Goal: Task Accomplishment & Management: Use online tool/utility

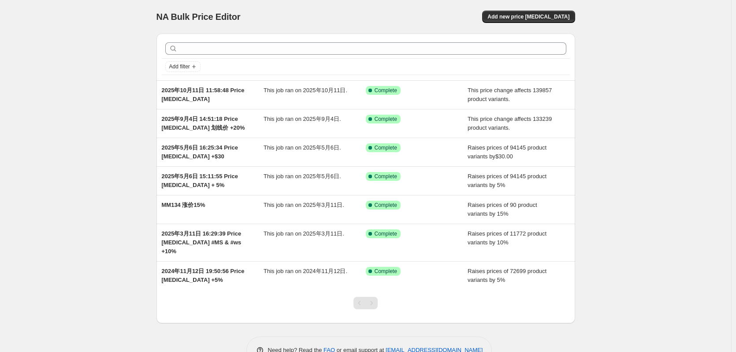
click at [100, 5] on div "NA Bulk Price Editor. This page is ready NA Bulk Price Editor Add new price cha…" at bounding box center [365, 188] width 731 height 377
click at [256, 7] on div "NA Bulk Price Editor. This page is ready NA Bulk Price Editor Add new price cha…" at bounding box center [365, 17] width 419 height 34
click at [532, 16] on span "Add new price [MEDICAL_DATA]" at bounding box center [529, 16] width 82 height 7
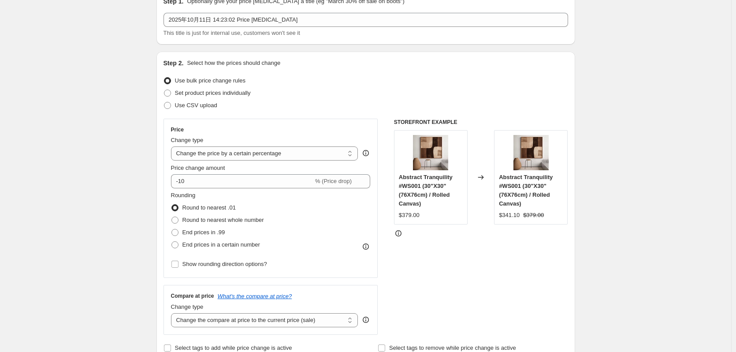
scroll to position [44, 0]
drag, startPoint x: 220, startPoint y: 150, endPoint x: 225, endPoint y: 154, distance: 5.9
click at [220, 150] on select "Change the price to a certain amount Change the price by a certain amount Chang…" at bounding box center [264, 153] width 187 height 14
select select "no_change"
click at [173, 146] on select "Change the price to a certain amount Change the price by a certain amount Chang…" at bounding box center [264, 153] width 187 height 14
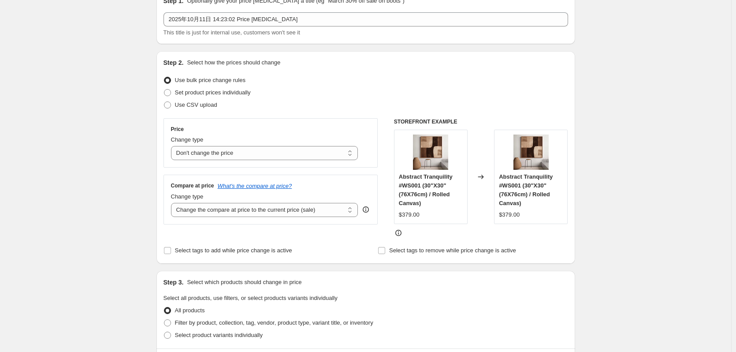
click at [70, 186] on div "Create new price [MEDICAL_DATA]. This page is ready Create new price [MEDICAL_D…" at bounding box center [365, 355] width 731 height 799
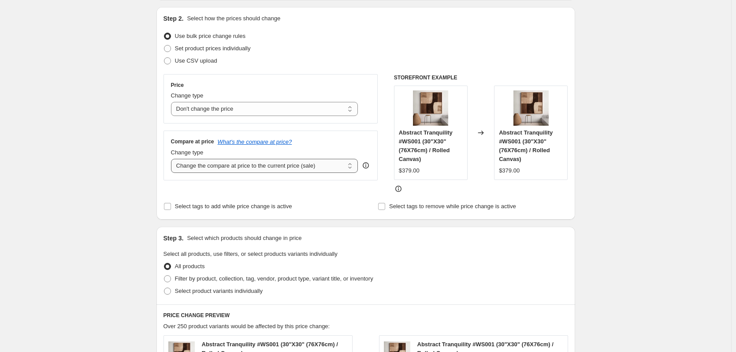
click at [219, 165] on select "Change the compare at price to the current price (sale) Change the compare at p…" at bounding box center [264, 166] width 187 height 14
click at [102, 164] on div "Create new price [MEDICAL_DATA]. This page is ready Create new price [MEDICAL_D…" at bounding box center [365, 311] width 731 height 799
click at [274, 169] on select "Change the compare at price to the current price (sale) Change the compare at p…" at bounding box center [264, 166] width 187 height 14
select select "percentage"
click at [173, 159] on select "Change the compare at price to the current price (sale) Change the compare at p…" at bounding box center [264, 166] width 187 height 14
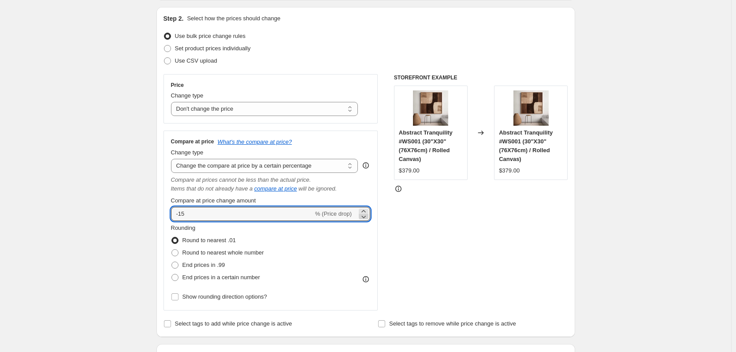
click at [366, 212] on icon at bounding box center [363, 216] width 9 height 9
drag, startPoint x: 213, startPoint y: 213, endPoint x: 156, endPoint y: 212, distance: 56.9
click at [156, 212] on div "Step 1. Optionally give your price [MEDICAL_DATA] a title (eg "March 30% off sa…" at bounding box center [362, 355] width 426 height 835
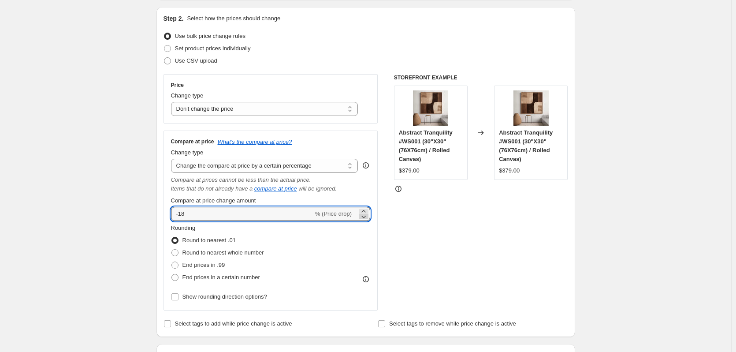
click at [366, 217] on icon at bounding box center [363, 216] width 9 height 9
click at [365, 209] on icon at bounding box center [363, 211] width 9 height 9
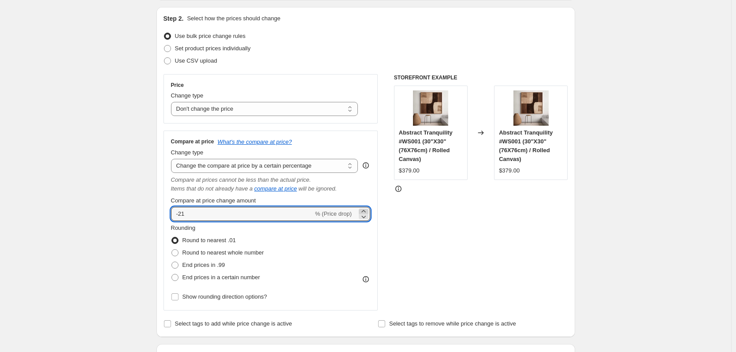
click at [365, 209] on icon at bounding box center [363, 211] width 9 height 9
drag, startPoint x: 365, startPoint y: 209, endPoint x: 352, endPoint y: 211, distance: 13.9
click at [365, 209] on icon at bounding box center [363, 211] width 9 height 9
click at [366, 210] on icon at bounding box center [363, 211] width 9 height 9
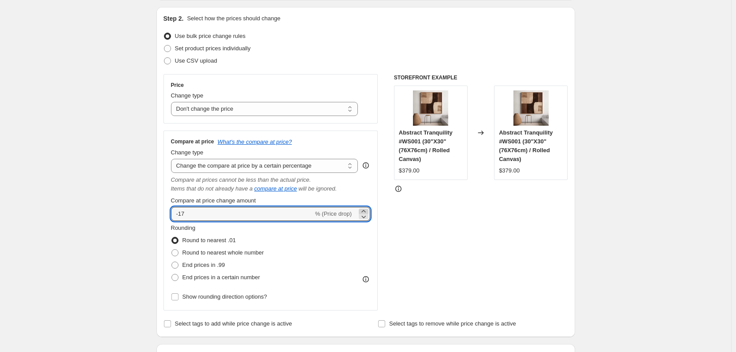
click at [366, 210] on icon at bounding box center [363, 211] width 9 height 9
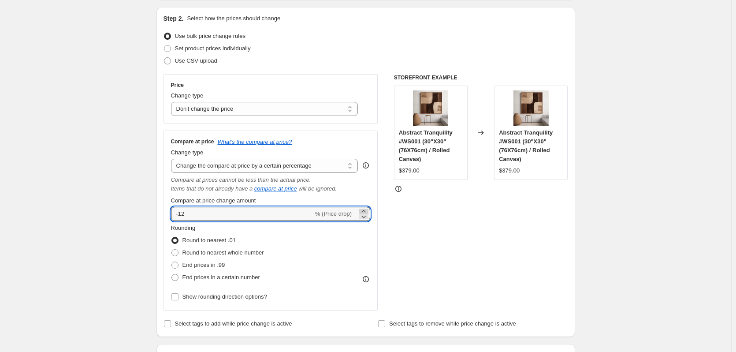
click at [366, 210] on icon at bounding box center [363, 211] width 9 height 9
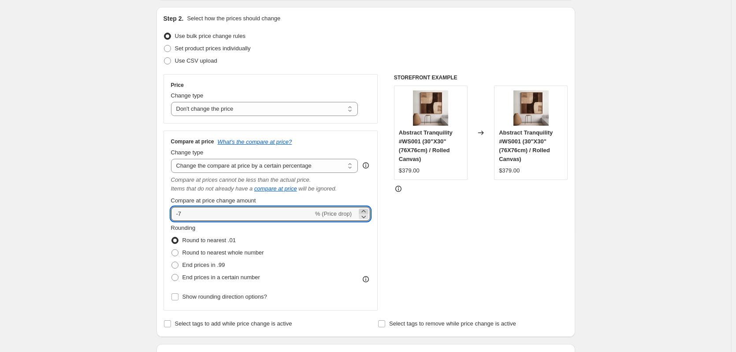
click at [366, 210] on icon at bounding box center [363, 211] width 9 height 9
click at [367, 210] on icon at bounding box center [363, 211] width 9 height 9
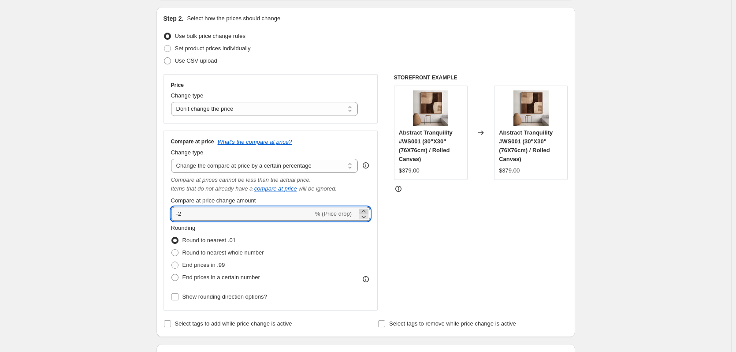
click at [367, 210] on icon at bounding box center [363, 211] width 9 height 9
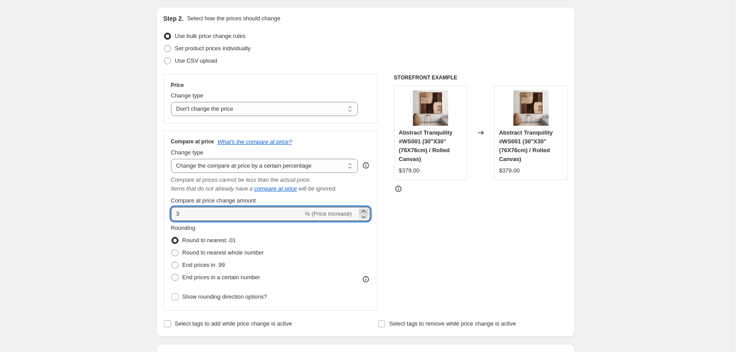
click at [367, 210] on icon at bounding box center [363, 211] width 9 height 9
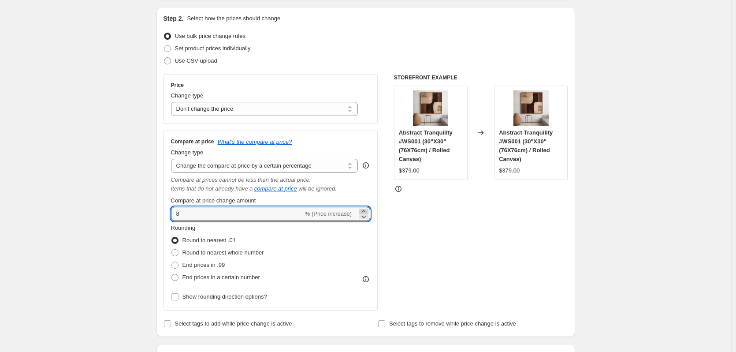
click at [367, 210] on icon at bounding box center [363, 211] width 9 height 9
click at [367, 209] on icon at bounding box center [363, 211] width 9 height 9
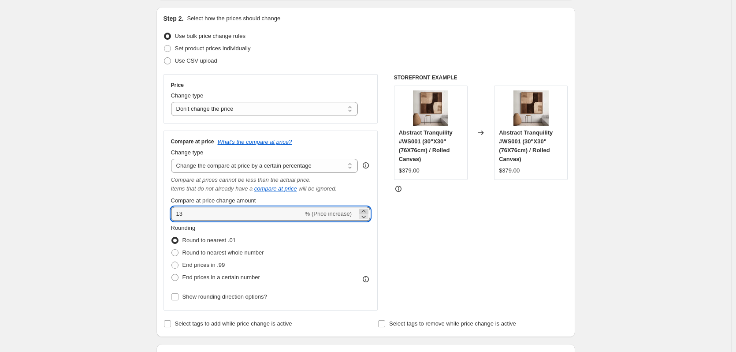
click at [367, 209] on icon at bounding box center [363, 211] width 9 height 9
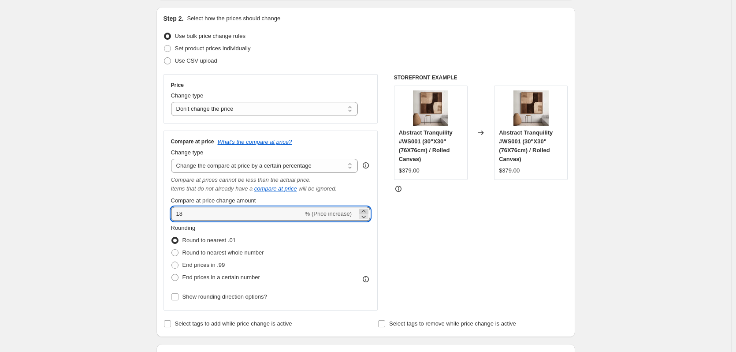
click at [367, 209] on icon at bounding box center [363, 211] width 9 height 9
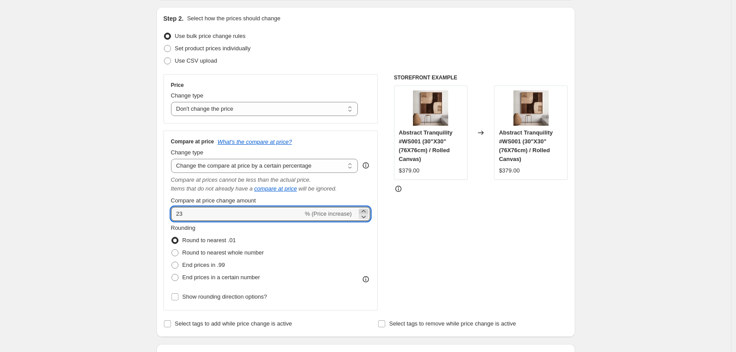
click at [367, 209] on icon at bounding box center [363, 211] width 9 height 9
click at [366, 209] on icon at bounding box center [363, 211] width 9 height 9
click at [365, 210] on icon at bounding box center [363, 211] width 9 height 9
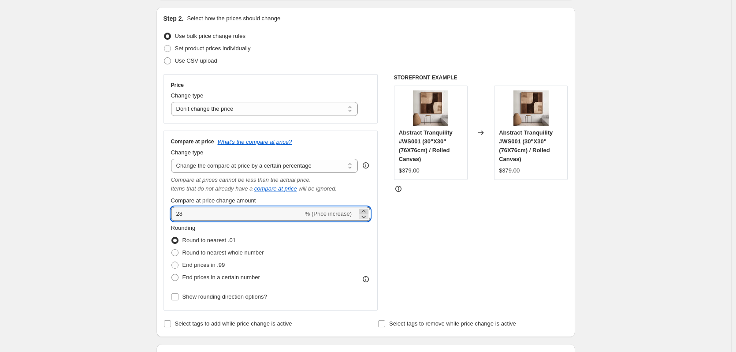
click at [365, 210] on icon at bounding box center [363, 211] width 9 height 9
click at [366, 210] on icon at bounding box center [363, 211] width 9 height 9
click at [368, 217] on icon at bounding box center [363, 216] width 9 height 9
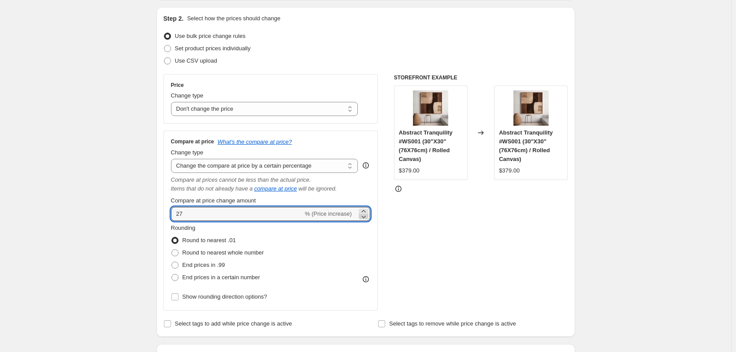
click at [368, 217] on icon at bounding box center [363, 216] width 9 height 9
type input "25"
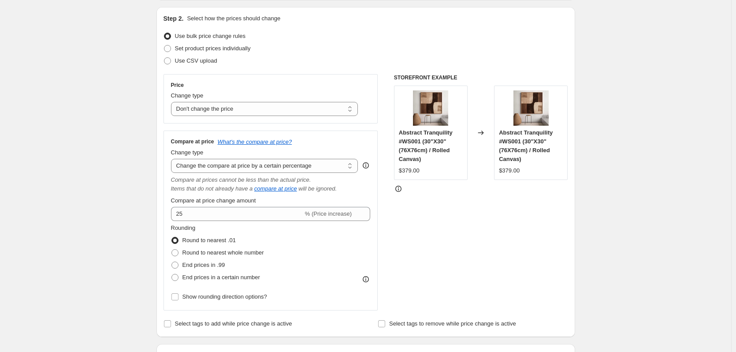
click at [176, 255] on span at bounding box center [174, 252] width 7 height 7
click at [172, 250] on input "Round to nearest whole number" at bounding box center [171, 249] width 0 height 0
radio input "true"
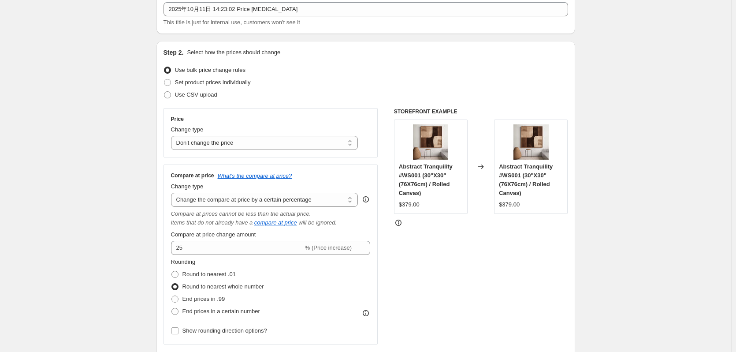
scroll to position [44, 0]
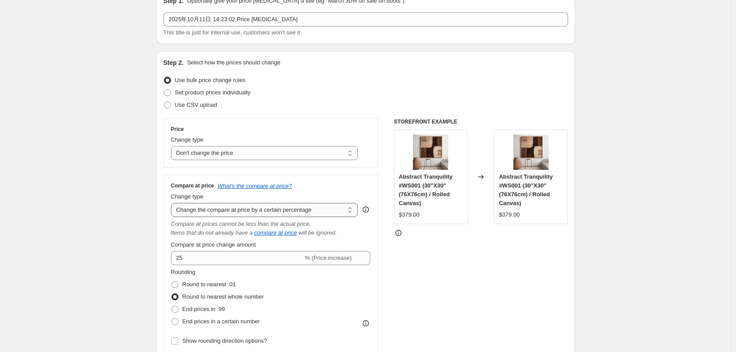
click at [199, 211] on select "Change the compare at price to the current price (sale) Change the compare at p…" at bounding box center [264, 210] width 187 height 14
select select "pp"
click at [173, 203] on select "Change the compare at price to the current price (sale) Change the compare at p…" at bounding box center [264, 210] width 187 height 14
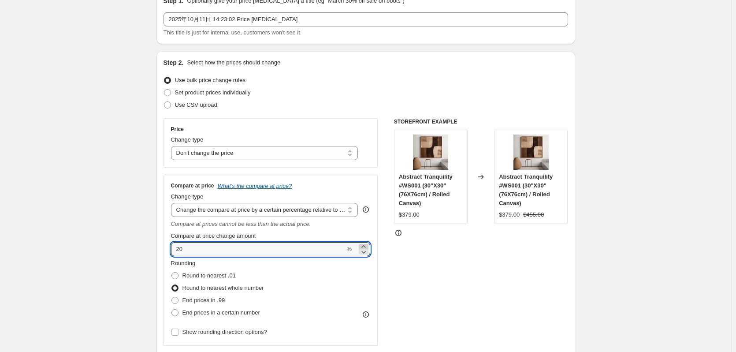
click at [368, 246] on icon at bounding box center [363, 246] width 9 height 9
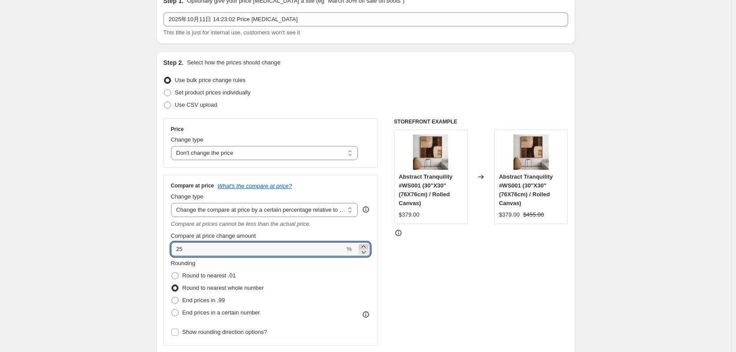
click at [368, 246] on icon at bounding box center [363, 246] width 9 height 9
click at [367, 250] on icon at bounding box center [363, 251] width 9 height 9
type input "25"
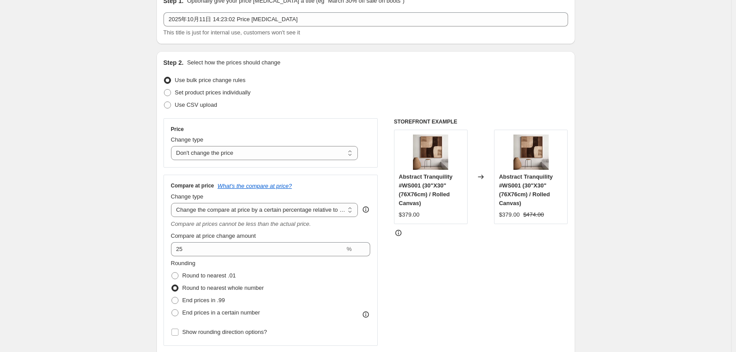
drag, startPoint x: 493, startPoint y: 273, endPoint x: 489, endPoint y: 276, distance: 5.1
click at [493, 273] on div "STOREFRONT EXAMPLE Abstract Tranquility #WS001 (30"X30" (76X76cm) / Rolled Canv…" at bounding box center [481, 231] width 174 height 227
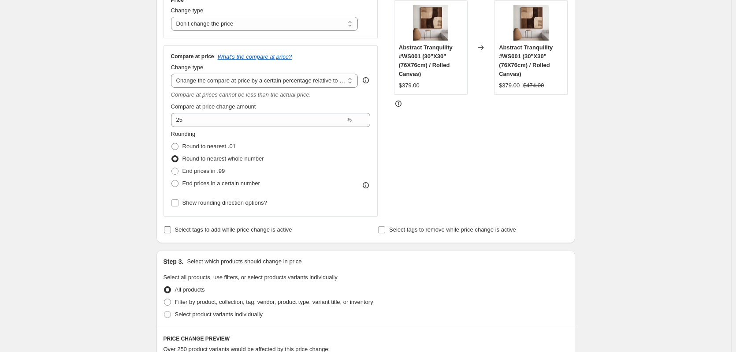
scroll to position [176, 0]
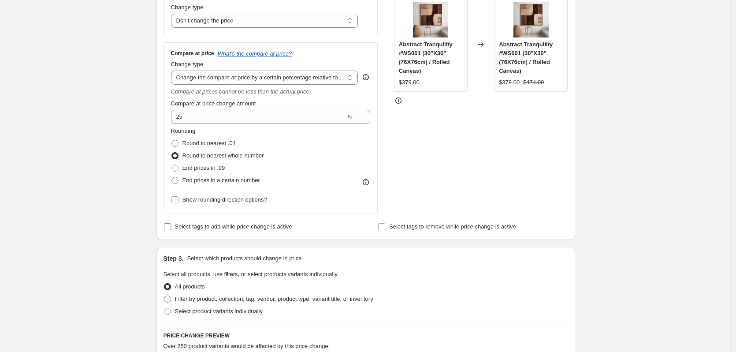
click at [185, 227] on span "Select tags to add while price change is active" at bounding box center [233, 226] width 117 height 7
click at [171, 227] on input "Select tags to add while price change is active" at bounding box center [167, 226] width 7 height 7
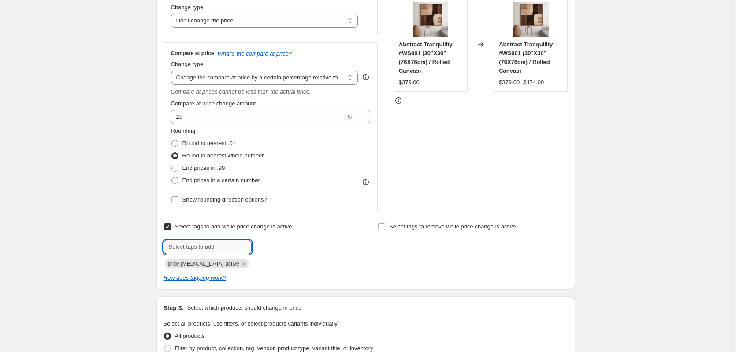
click at [210, 249] on input "text" at bounding box center [208, 247] width 88 height 14
click at [95, 238] on div "Create new price [MEDICAL_DATA]. This page is ready Create new price [MEDICAL_D…" at bounding box center [365, 302] width 731 height 956
click at [179, 230] on span "Select tags to add while price change is active" at bounding box center [233, 226] width 117 height 7
click at [171, 230] on input "Select tags to add while price change is active" at bounding box center [167, 226] width 7 height 7
checkbox input "false"
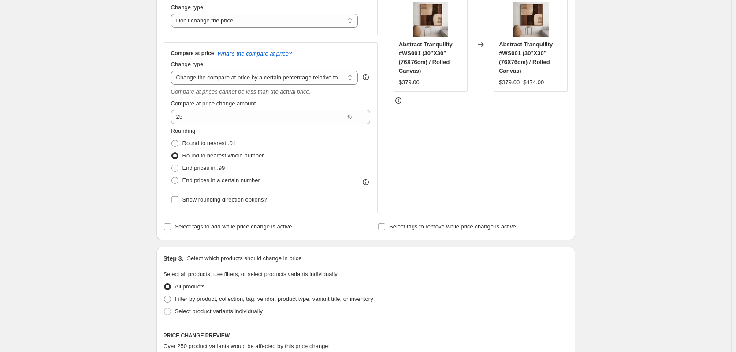
click at [112, 212] on div "Create new price [MEDICAL_DATA]. This page is ready Create new price [MEDICAL_D…" at bounding box center [365, 277] width 731 height 907
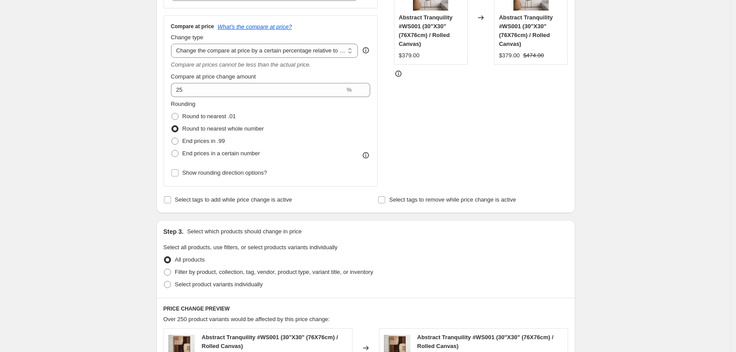
scroll to position [264, 0]
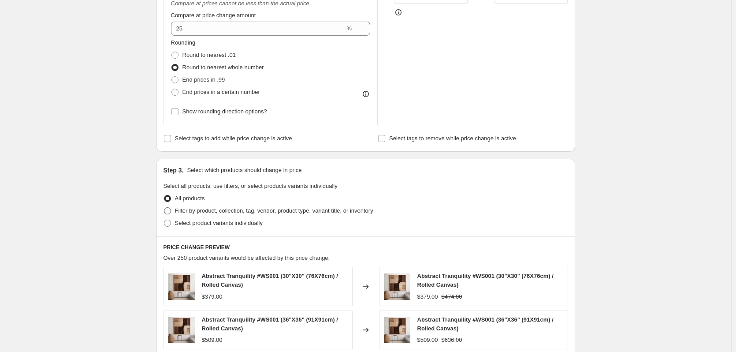
click at [199, 214] on span "Filter by product, collection, tag, vendor, product type, variant title, or inv…" at bounding box center [274, 210] width 198 height 7
click at [164, 208] on input "Filter by product, collection, tag, vendor, product type, variant title, or inv…" at bounding box center [164, 207] width 0 height 0
radio input "true"
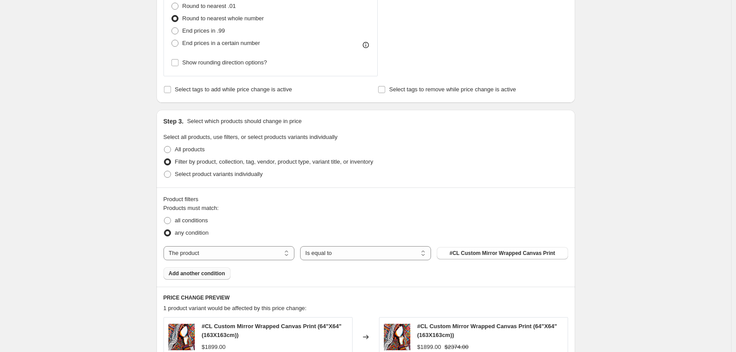
scroll to position [353, 0]
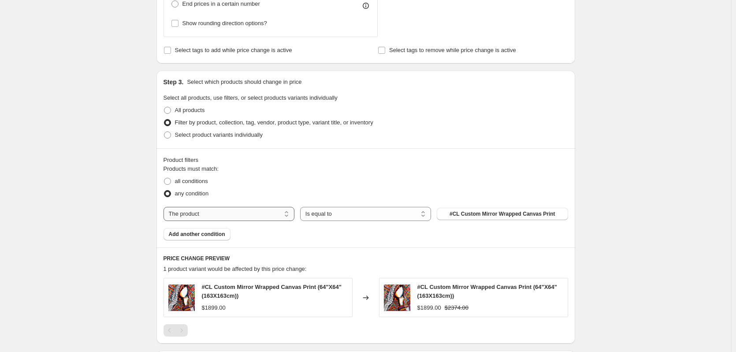
click at [238, 212] on select "The product The product's collection The product's tag The product's vendor The…" at bounding box center [229, 214] width 131 height 14
click at [186, 181] on span "all conditions" at bounding box center [191, 181] width 33 height 7
click at [164, 178] on input "all conditions" at bounding box center [164, 178] width 0 height 0
radio input "true"
click at [194, 191] on span "any condition" at bounding box center [192, 193] width 34 height 7
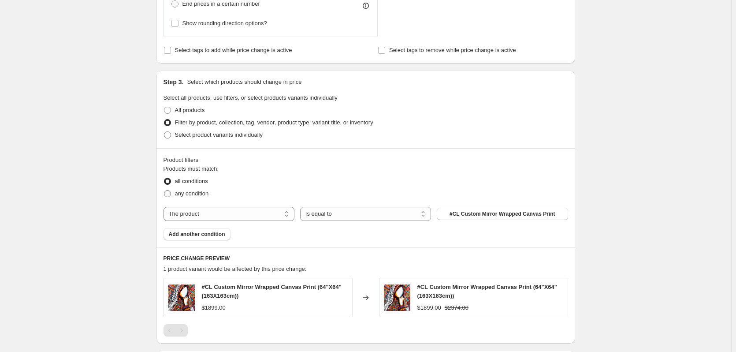
click at [164, 190] on input "any condition" at bounding box center [164, 190] width 0 height 0
radio input "true"
click at [190, 182] on span "all conditions" at bounding box center [191, 181] width 33 height 7
click at [164, 178] on input "all conditions" at bounding box center [164, 178] width 0 height 0
radio input "true"
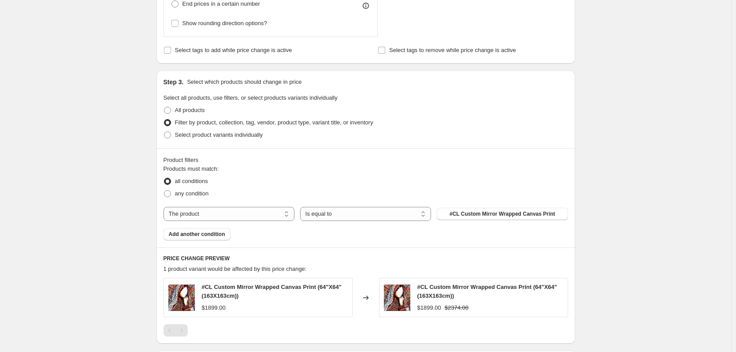
click at [92, 175] on div "Create new price [MEDICAL_DATA]. This page is ready Create new price [MEDICAL_D…" at bounding box center [365, 63] width 731 height 833
click at [212, 215] on select "The product The product's collection The product's tag The product's vendor The…" at bounding box center [229, 214] width 131 height 14
select select "collection"
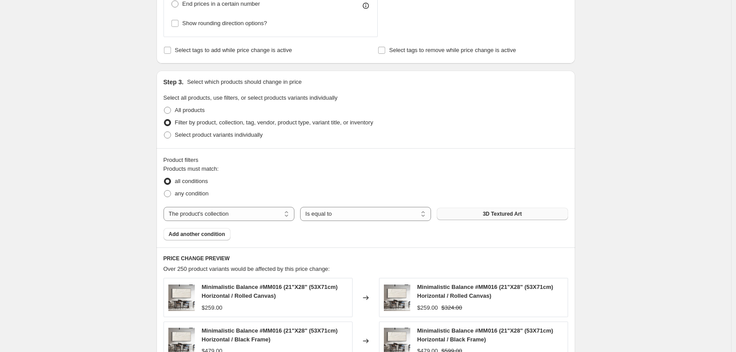
click at [480, 213] on button "3D Textured Art" at bounding box center [502, 214] width 131 height 12
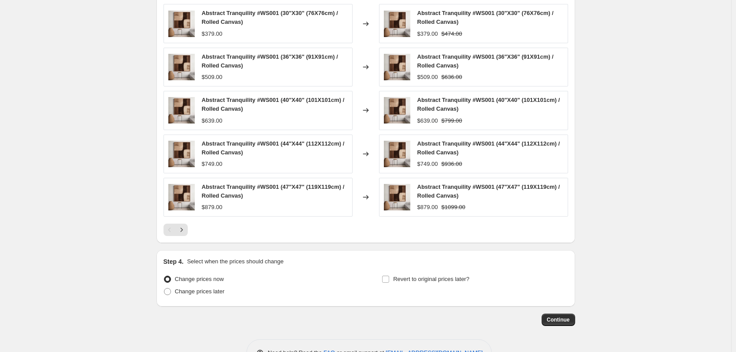
scroll to position [655, 0]
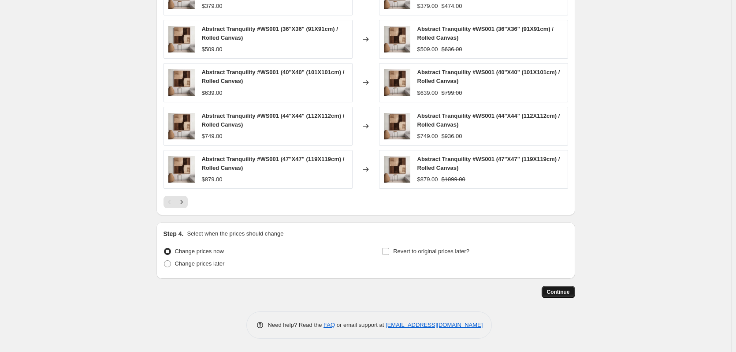
click at [554, 291] on span "Continue" at bounding box center [558, 291] width 23 height 7
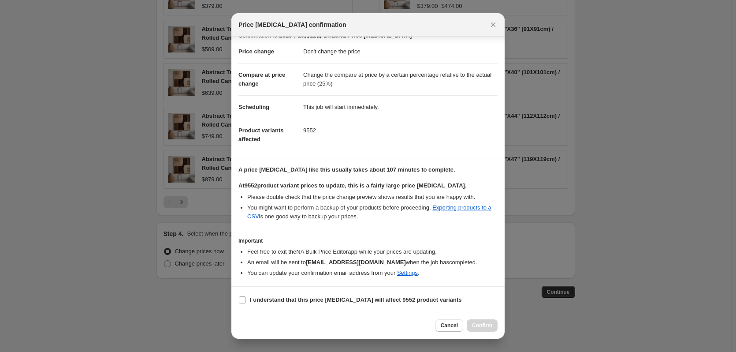
scroll to position [14, 0]
click at [249, 297] on label "I understand that this price [MEDICAL_DATA] will affect 9552 product variants" at bounding box center [350, 298] width 224 height 12
click at [246, 297] on input "I understand that this price [MEDICAL_DATA] will affect 9552 product variants" at bounding box center [242, 298] width 7 height 7
checkbox input "true"
click at [479, 322] on button "Confirm" at bounding box center [482, 325] width 31 height 12
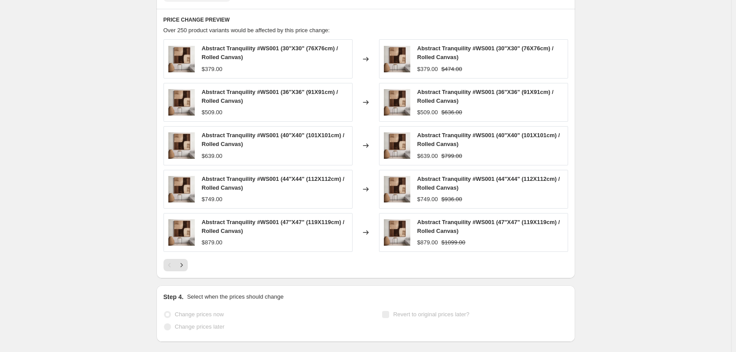
scroll to position [678, 0]
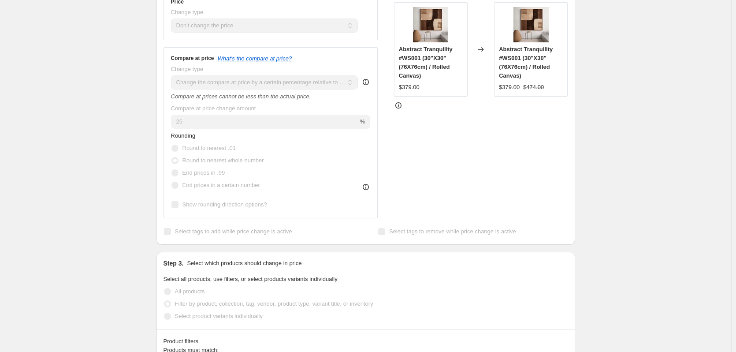
scroll to position [0, 0]
